Goal: Check status

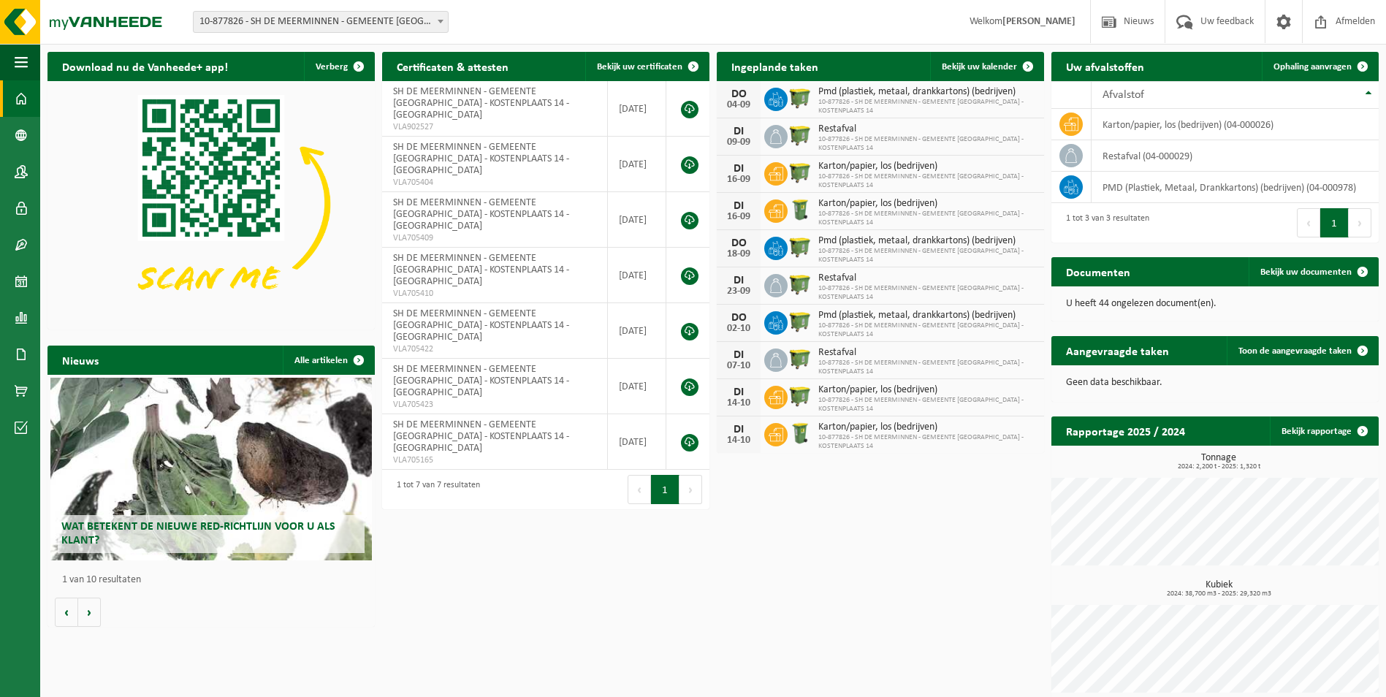
click at [443, 19] on span at bounding box center [440, 21] width 15 height 19
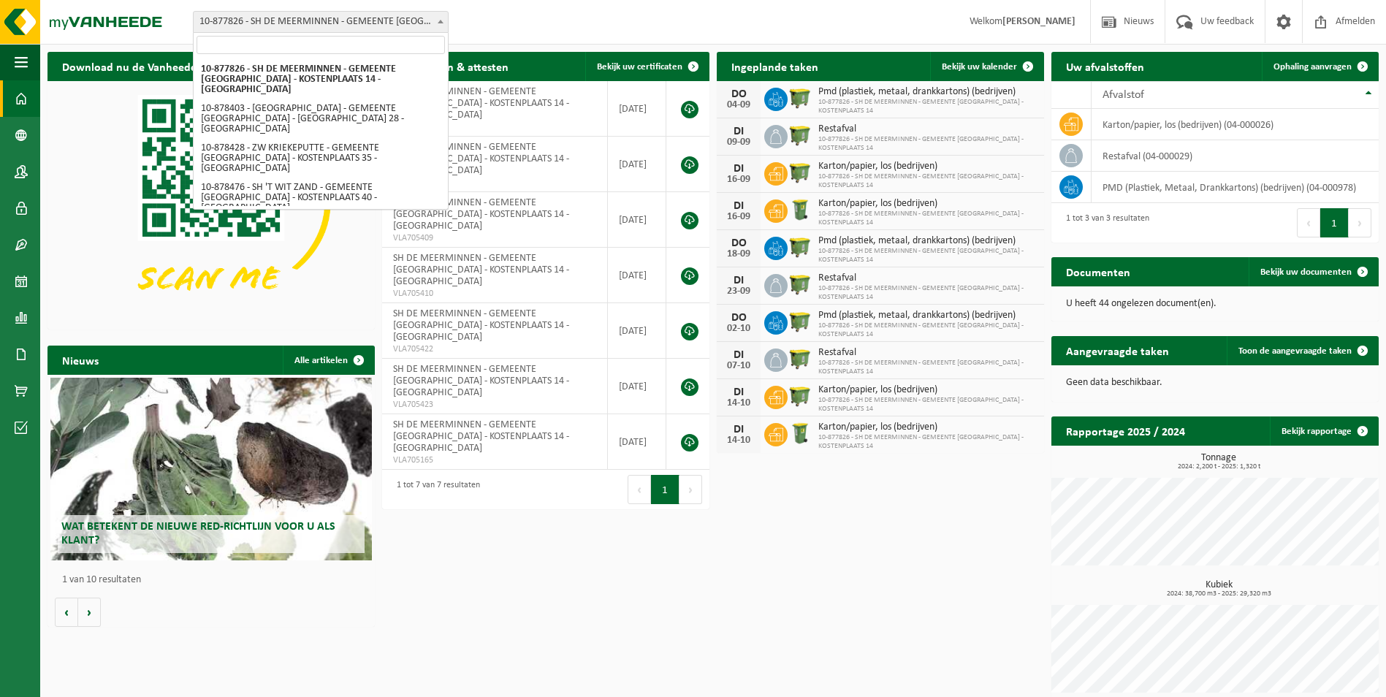
select select "108485"
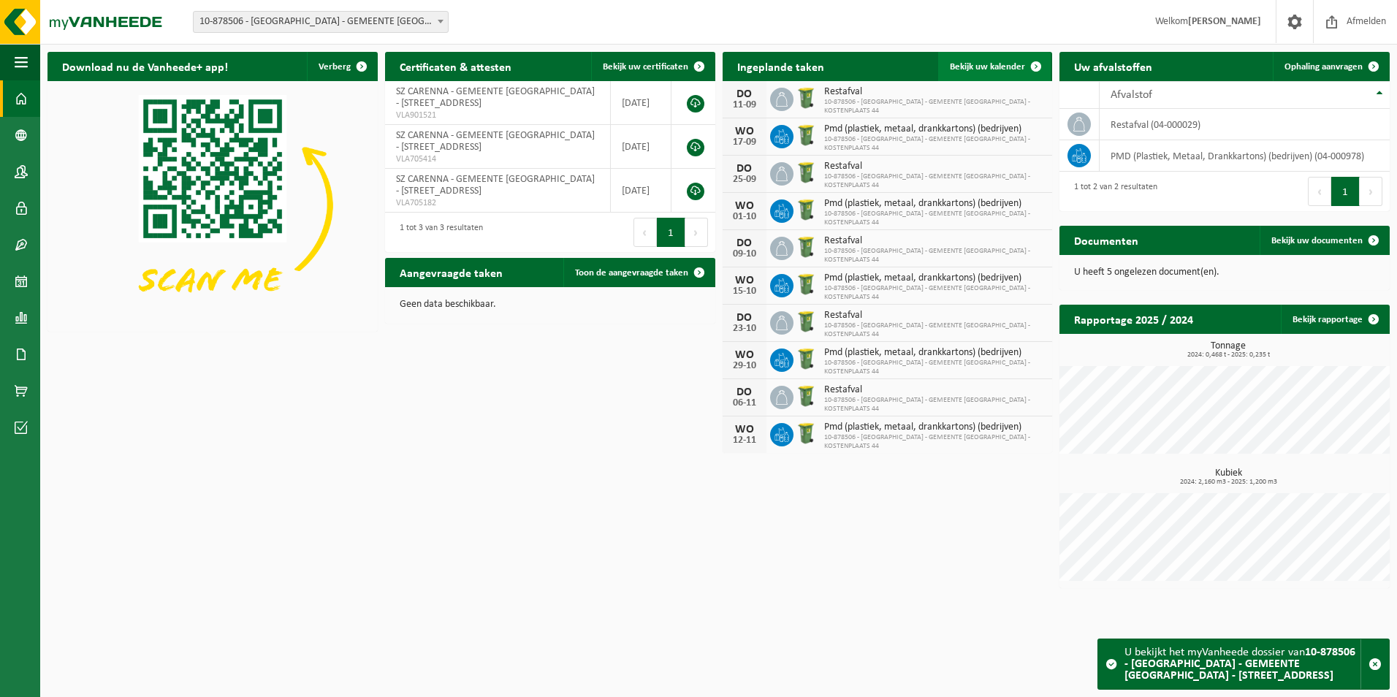
click at [1002, 66] on span "Bekijk uw kalender" at bounding box center [987, 66] width 75 height 9
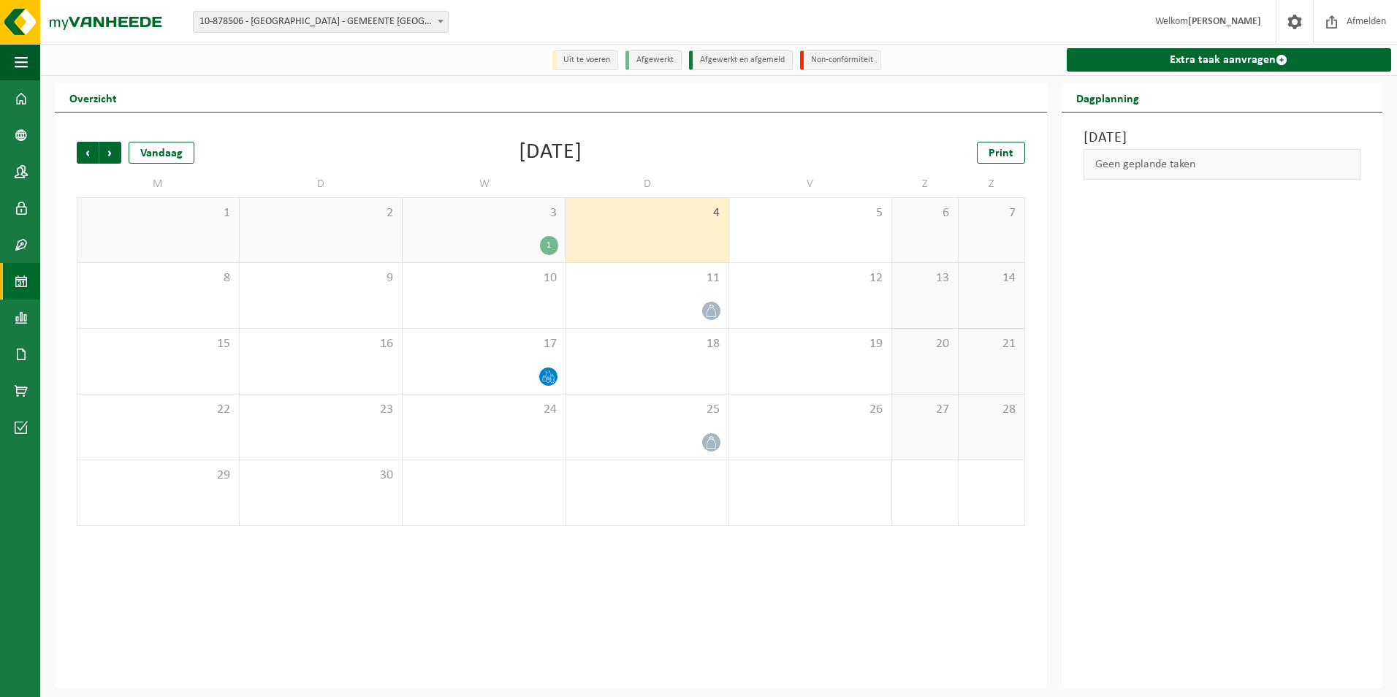
click at [446, 18] on span at bounding box center [440, 21] width 15 height 19
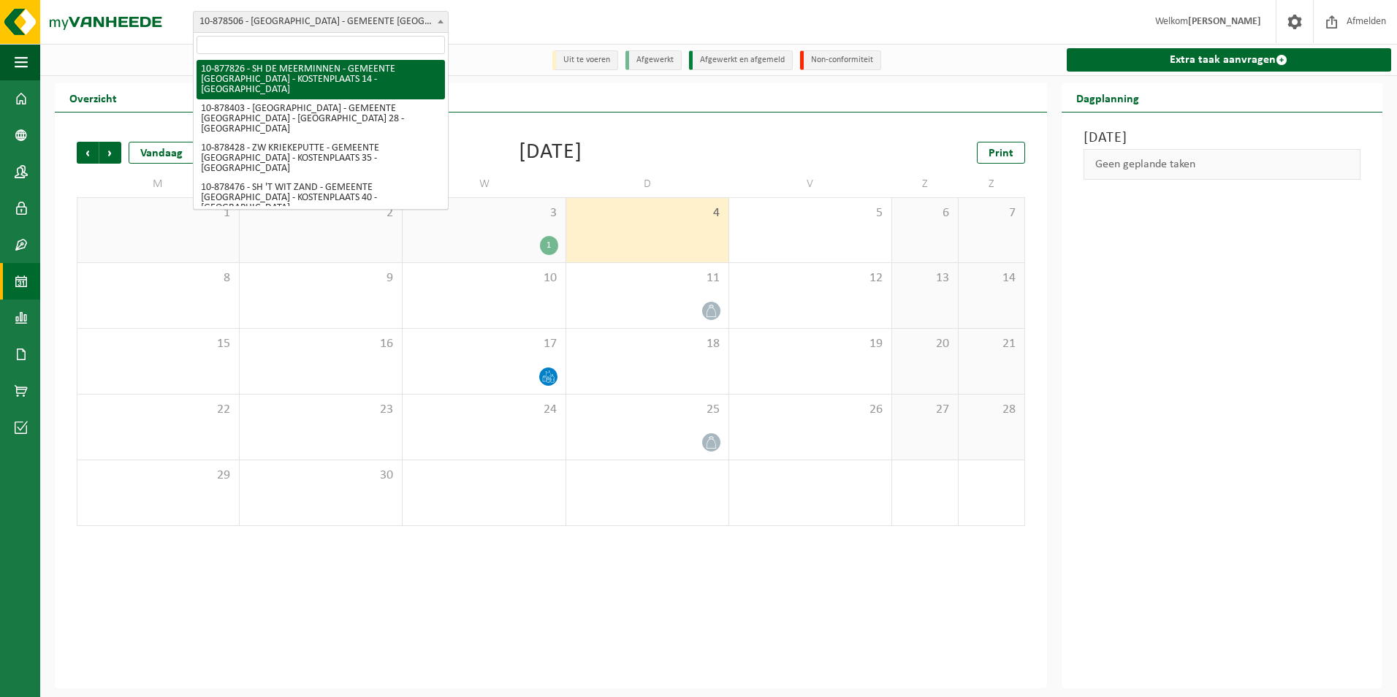
select select "108125"
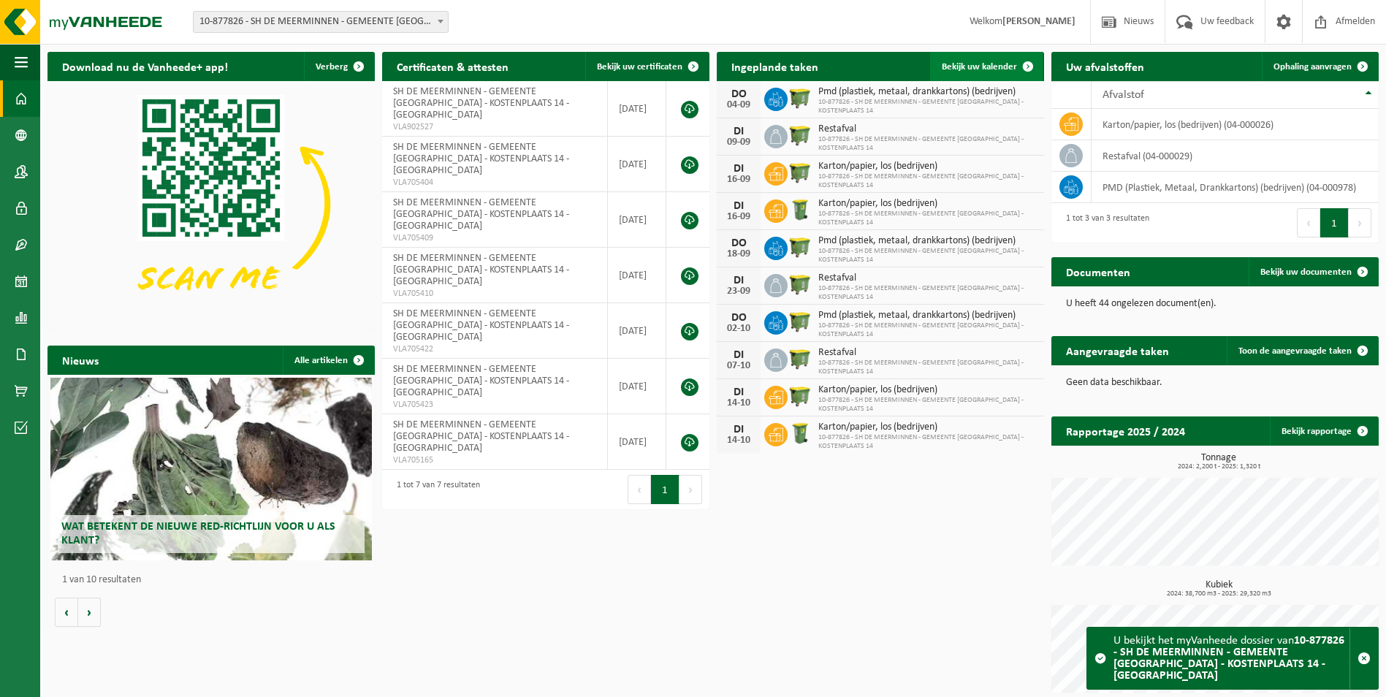
click at [1007, 60] on link "Bekijk uw kalender" at bounding box center [986, 66] width 113 height 29
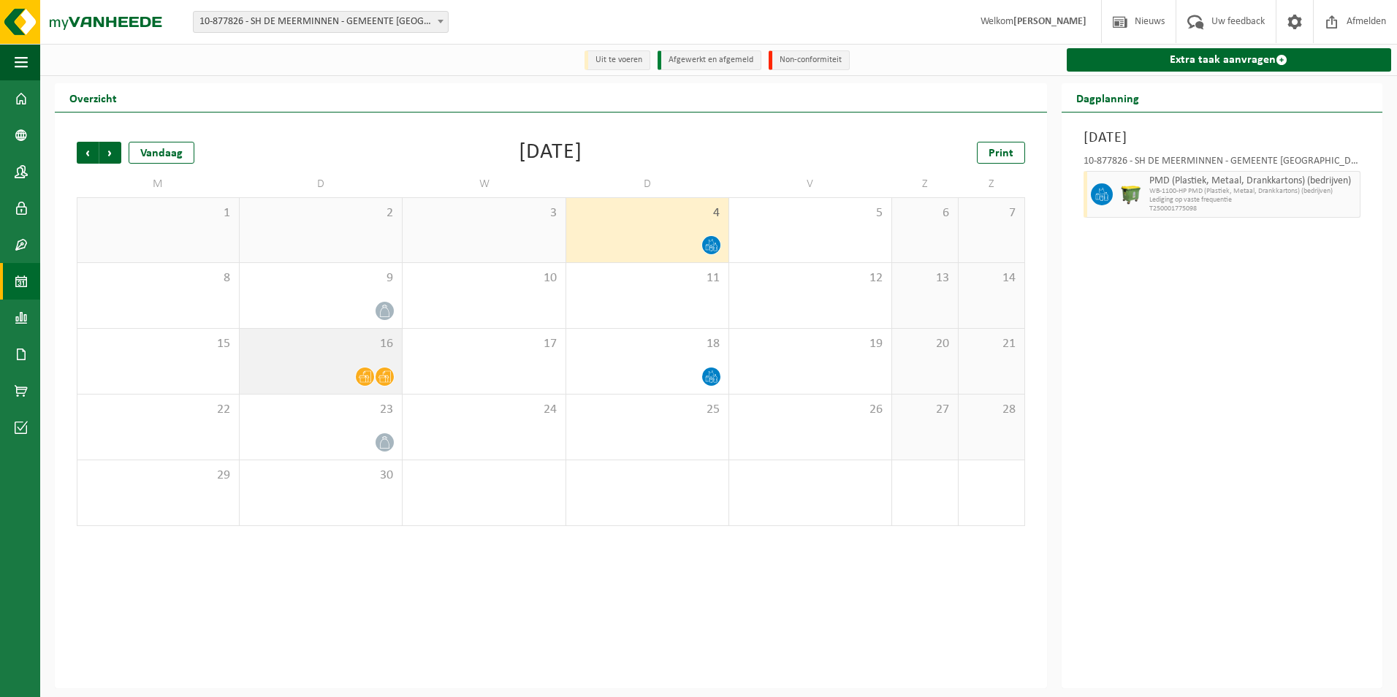
click at [365, 369] on span at bounding box center [365, 376] width 18 height 18
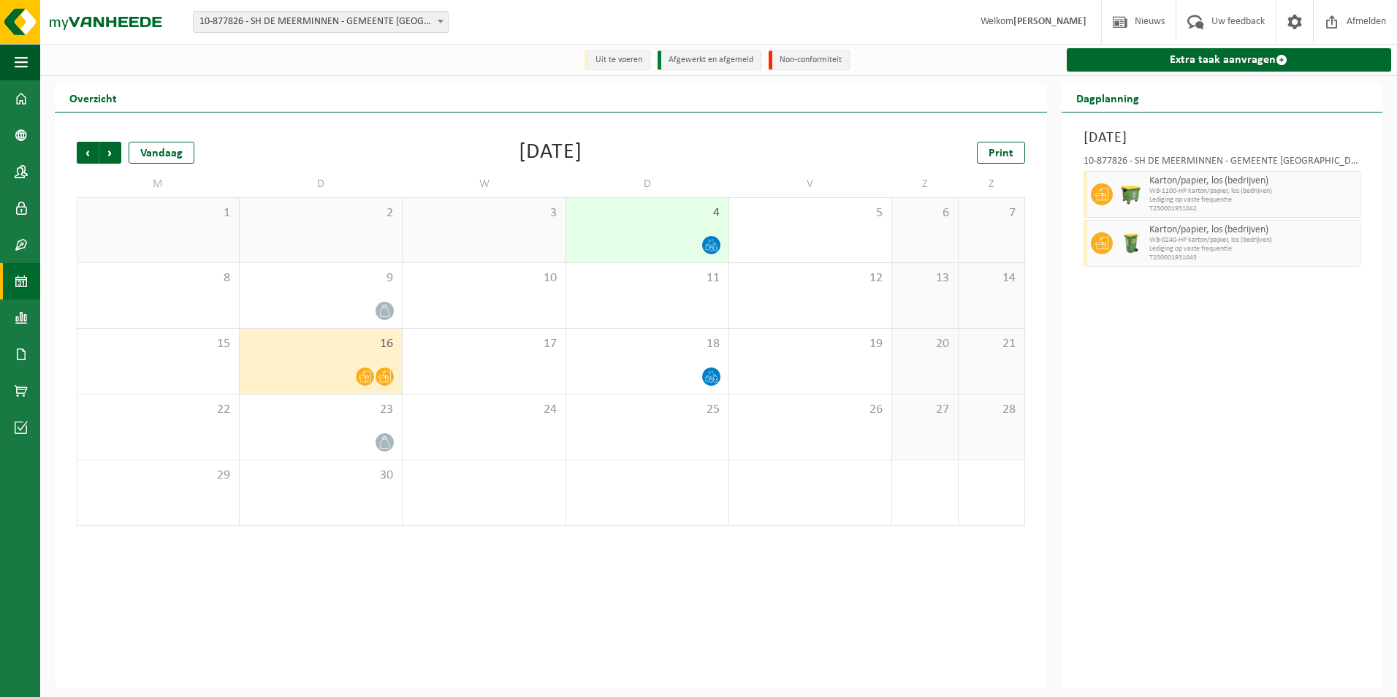
click at [827, 575] on div "Vorige Volgende Vandaag [DATE] Print M D W D V Z Z 1 2 3 4 5 6 7 8 9 10 11 12 1…" at bounding box center [551, 401] width 992 height 576
click at [1006, 159] on span "Print" at bounding box center [1000, 154] width 25 height 12
